Goal: Information Seeking & Learning: Learn about a topic

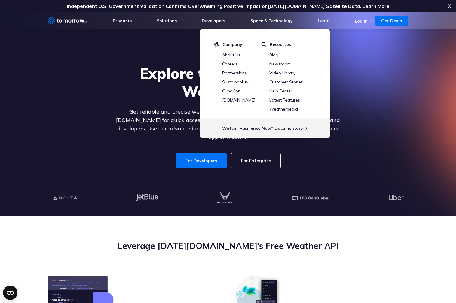
click at [153, 131] on p "Get reliable and precise weather data through our free API. Count on Tomorrow.i…" at bounding box center [228, 125] width 232 height 34
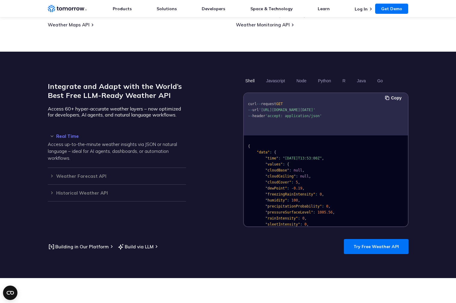
scroll to position [467, 0]
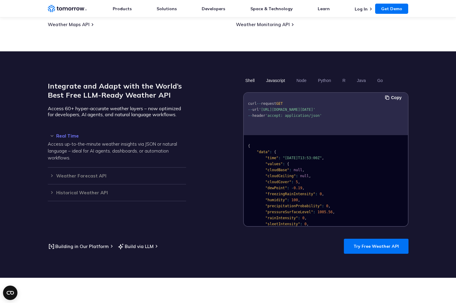
click at [276, 75] on button "Javascript" at bounding box center [275, 80] width 23 height 10
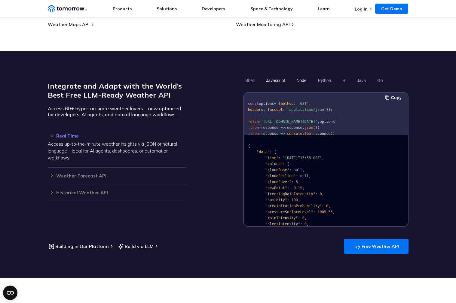
click at [301, 75] on button "Node" at bounding box center [301, 80] width 14 height 10
click at [326, 75] on button "Python" at bounding box center [323, 80] width 17 height 10
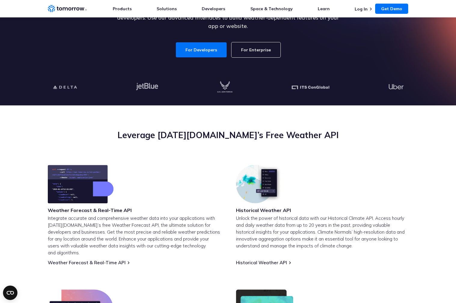
scroll to position [0, 0]
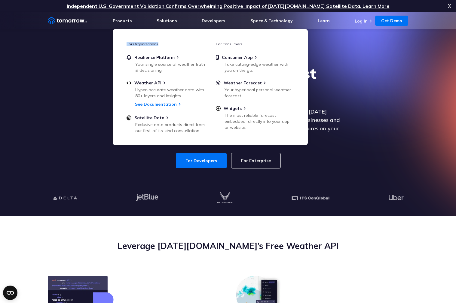
drag, startPoint x: 126, startPoint y: 44, endPoint x: 174, endPoint y: 42, distance: 48.1
click at [167, 42] on h3 "For Organizations" at bounding box center [165, 44] width 78 height 5
drag, startPoint x: 216, startPoint y: 42, endPoint x: 241, endPoint y: 42, distance: 24.9
click at [241, 42] on h3 "For Consumers" at bounding box center [255, 44] width 78 height 5
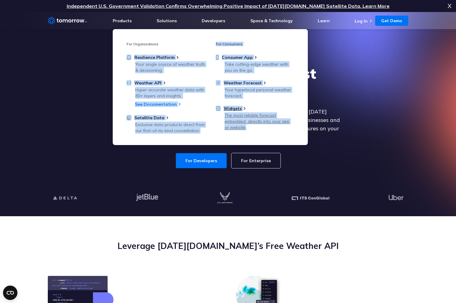
drag, startPoint x: 119, startPoint y: 56, endPoint x: 247, endPoint y: 129, distance: 146.5
click at [247, 129] on div "For Organizations Resilience Platform Your single source of weather truth & dec…" at bounding box center [210, 87] width 195 height 116
click at [253, 130] on div "The most reliable forecast embedded  directly into your app or website." at bounding box center [259, 121] width 70 height 18
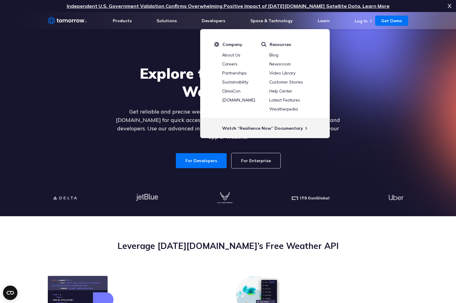
click at [448, 27] on header "Weather Intelligence Solutions Products Products For Organizations Resilience P…" at bounding box center [228, 20] width 456 height 17
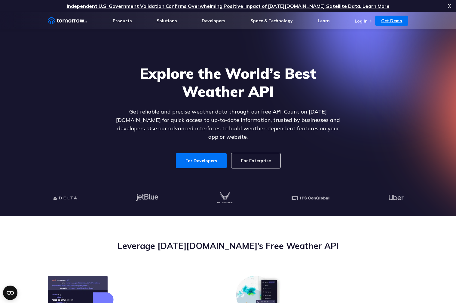
click at [383, 21] on link "Get Demo" at bounding box center [391, 21] width 33 height 10
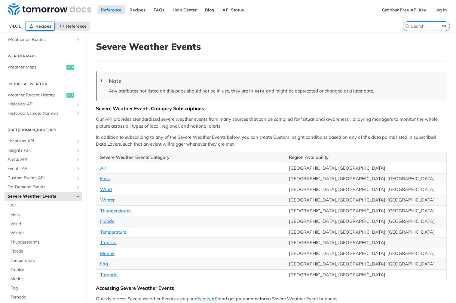
click at [40, 29] on link "Recipes" at bounding box center [40, 26] width 29 height 9
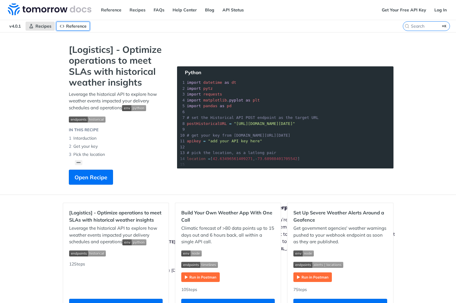
click at [67, 26] on span "Reference" at bounding box center [76, 25] width 20 height 5
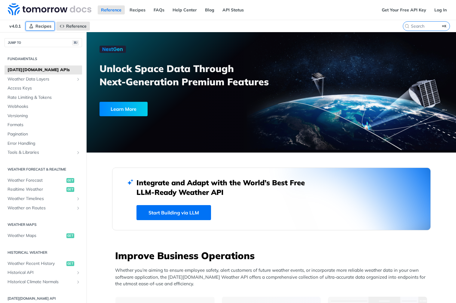
click at [40, 27] on span "Recipes" at bounding box center [43, 25] width 16 height 5
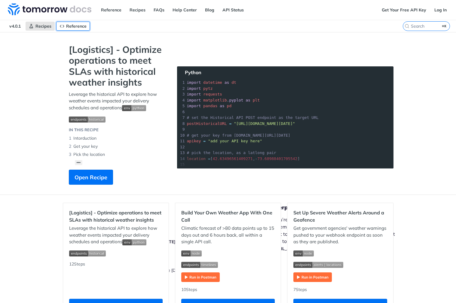
click at [68, 26] on span "Reference" at bounding box center [76, 25] width 20 height 5
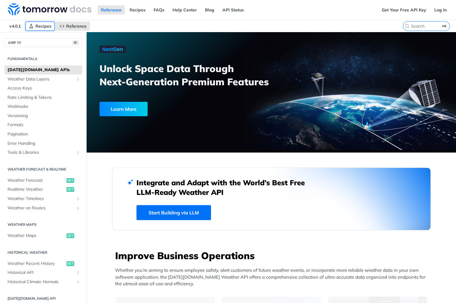
click at [35, 27] on link "Recipes" at bounding box center [40, 26] width 29 height 9
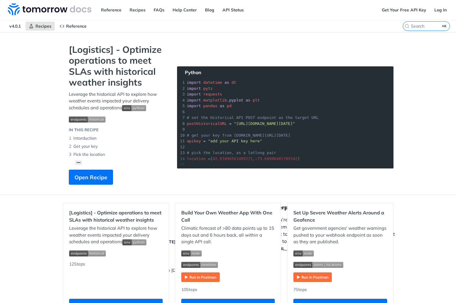
click at [12, 27] on span "v4.0.1" at bounding box center [15, 26] width 18 height 9
drag, startPoint x: 66, startPoint y: 25, endPoint x: 44, endPoint y: 26, distance: 21.7
click at [66, 25] on span "Reference" at bounding box center [76, 25] width 20 height 5
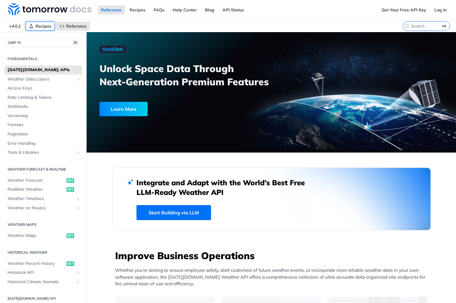
click at [44, 26] on span "Recipes" at bounding box center [43, 25] width 16 height 5
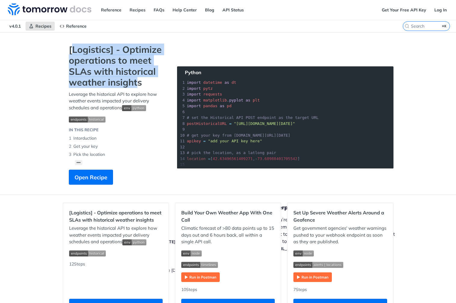
drag, startPoint x: 71, startPoint y: 49, endPoint x: 137, endPoint y: 82, distance: 73.7
click at [137, 82] on strong "[Logistics] - Optimize operations to meet SLAs with historical weather insights" at bounding box center [117, 66] width 96 height 44
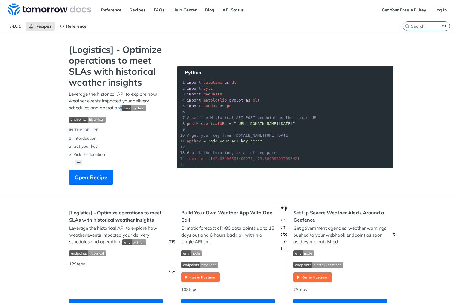
click at [121, 109] on p "Leverage the historical API to explore how weather events impacted your deliver…" at bounding box center [117, 101] width 96 height 20
click at [117, 110] on p "Leverage the historical API to explore how weather events impacted your deliver…" at bounding box center [117, 101] width 96 height 20
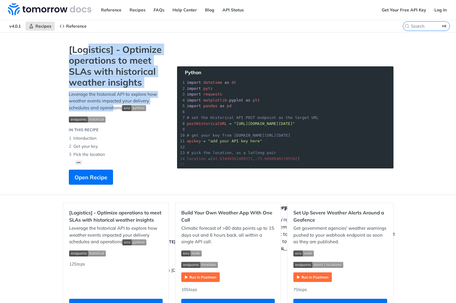
drag, startPoint x: 103, startPoint y: 84, endPoint x: 85, endPoint y: 48, distance: 39.8
click at [85, 48] on div "[Logistics] - Optimize operations to meet SLAs with historical weather insights…" at bounding box center [117, 117] width 108 height 147
drag, startPoint x: 72, startPoint y: 50, endPoint x: 118, endPoint y: 110, distance: 75.1
click at [118, 110] on div "[Logistics] - Optimize operations to meet SLAs with historical weather insights…" at bounding box center [117, 117] width 108 height 147
click at [120, 83] on strong "[Logistics] - Optimize operations to meet SLAs with historical weather insights" at bounding box center [117, 66] width 96 height 44
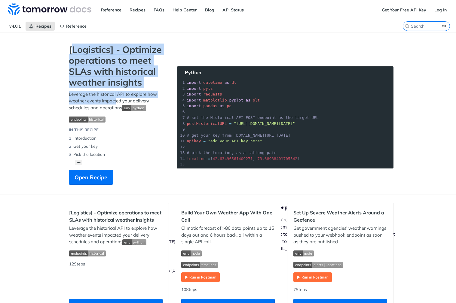
drag, startPoint x: 74, startPoint y: 51, endPoint x: 116, endPoint y: 101, distance: 65.9
click at [116, 101] on div "[Logistics] - Optimize operations to meet SLAs with historical weather insights…" at bounding box center [117, 117] width 108 height 147
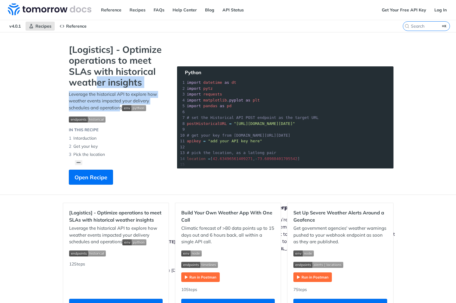
drag, startPoint x: 118, startPoint y: 110, endPoint x: 87, endPoint y: 61, distance: 58.1
click at [95, 76] on div "[Logistics] - Optimize operations to meet SLAs with historical weather insights…" at bounding box center [117, 117] width 108 height 147
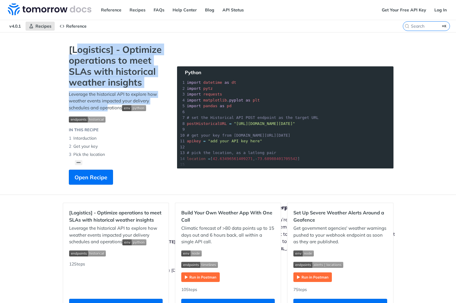
drag, startPoint x: 79, startPoint y: 48, endPoint x: 106, endPoint y: 109, distance: 66.5
click at [106, 109] on div "[Logistics] - Optimize operations to meet SLAs with historical weather insights…" at bounding box center [117, 117] width 108 height 147
drag, startPoint x: 112, startPoint y: 109, endPoint x: 74, endPoint y: 47, distance: 72.4
click at [74, 47] on div "[Logistics] - Optimize operations to meet SLAs with historical weather insights…" at bounding box center [117, 117] width 108 height 147
click at [77, 47] on strong "[Logistics] - Optimize operations to meet SLAs with historical weather insights" at bounding box center [117, 66] width 96 height 44
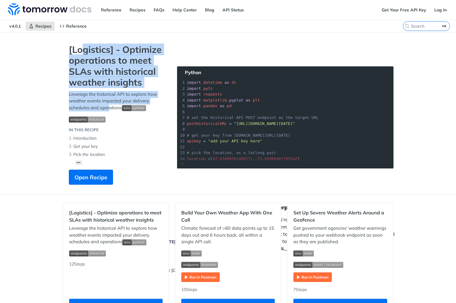
drag, startPoint x: 82, startPoint y: 50, endPoint x: 110, endPoint y: 107, distance: 63.9
click at [110, 107] on div "[Logistics] - Optimize operations to meet SLAs with historical weather insights…" at bounding box center [117, 117] width 108 height 147
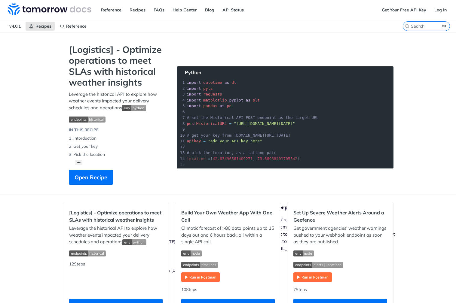
click at [111, 109] on p "Leverage the historical API to explore how weather events impacted your deliver…" at bounding box center [117, 101] width 96 height 20
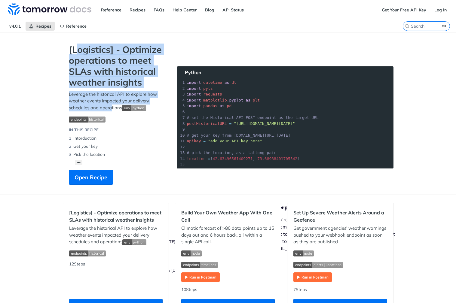
drag, startPoint x: 111, startPoint y: 108, endPoint x: 75, endPoint y: 52, distance: 67.1
click at [75, 52] on div "[Logistics] - Optimize operations to meet SLAs with historical weather insights…" at bounding box center [117, 117] width 108 height 147
click at [77, 51] on strong "[Logistics] - Optimize operations to meet SLAs with historical weather insights" at bounding box center [117, 66] width 96 height 44
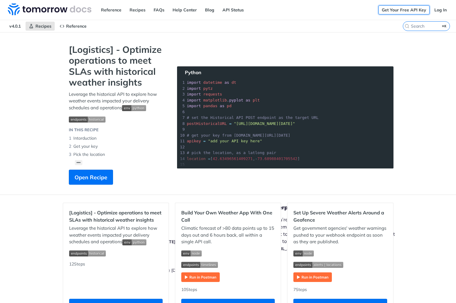
click at [403, 10] on link "Get Your Free API Key" at bounding box center [403, 9] width 51 height 9
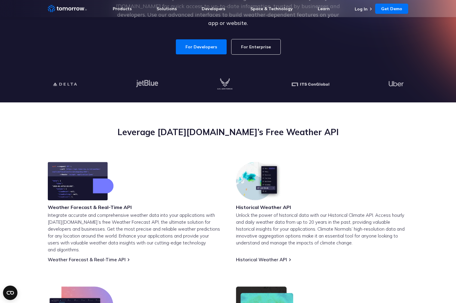
scroll to position [114, 0]
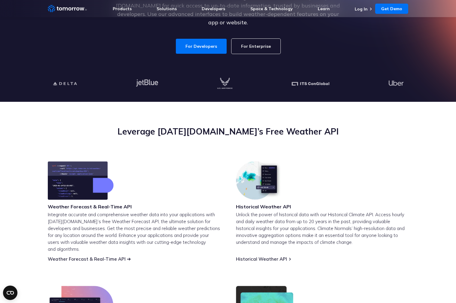
click at [115, 256] on link "Weather Forecast & Real-Time API" at bounding box center [87, 259] width 78 height 6
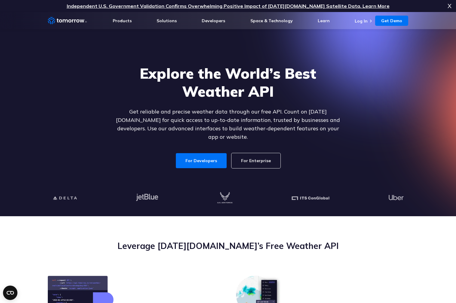
click at [246, 156] on link "For Enterprise" at bounding box center [255, 160] width 49 height 15
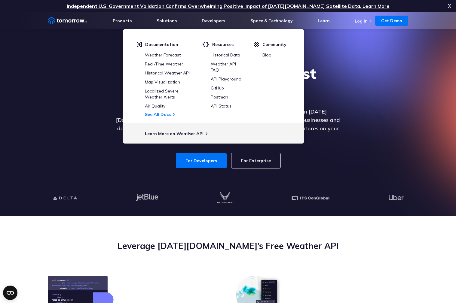
click at [170, 92] on link "Localized Severe Weather Alerts" at bounding box center [162, 93] width 34 height 11
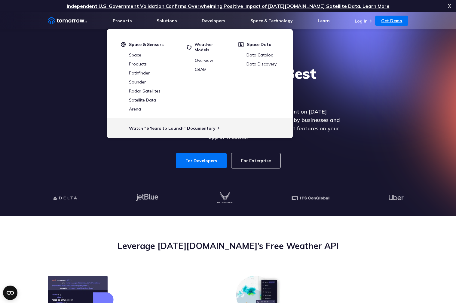
click at [402, 21] on link "Get Demo" at bounding box center [391, 21] width 33 height 10
